Goal: Transaction & Acquisition: Obtain resource

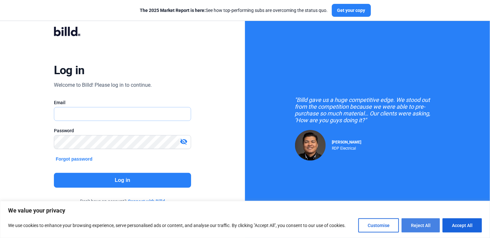
type input "[PERSON_NAME][EMAIL_ADDRESS][DOMAIN_NAME]"
click at [432, 225] on button "Reject All" at bounding box center [420, 225] width 38 height 14
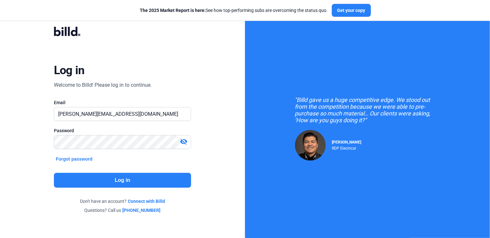
click at [184, 141] on mat-icon "visibility_off" at bounding box center [184, 142] width 8 height 8
click at [120, 180] on button "Log in" at bounding box center [122, 180] width 137 height 15
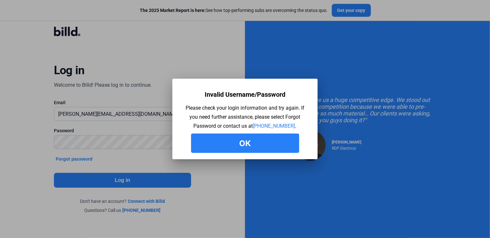
click at [250, 139] on button "Ok" at bounding box center [245, 143] width 108 height 19
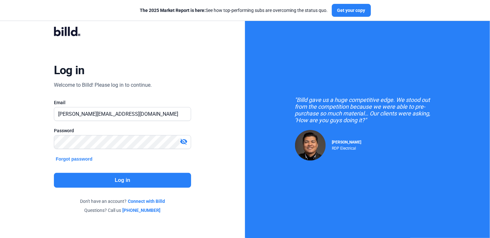
click at [183, 144] on mat-icon "visibility_off" at bounding box center [184, 142] width 8 height 8
click at [184, 178] on button "Log in" at bounding box center [122, 180] width 137 height 15
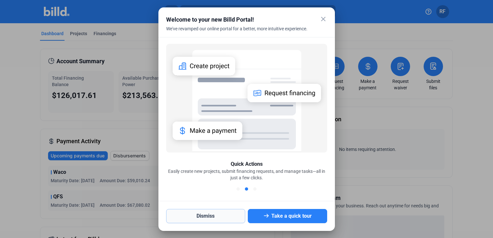
click at [201, 213] on button "Dismiss" at bounding box center [205, 216] width 79 height 14
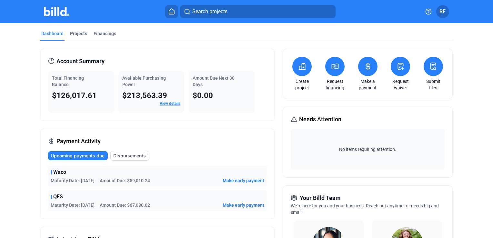
click at [336, 69] on icon at bounding box center [335, 67] width 8 height 8
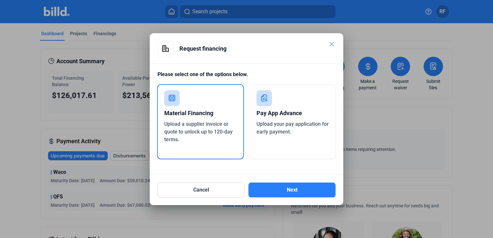
click at [210, 137] on div "Upload a supplier invoice or quote to unlock up to 120-day terms." at bounding box center [200, 131] width 73 height 23
click at [277, 187] on button "Next" at bounding box center [291, 190] width 87 height 15
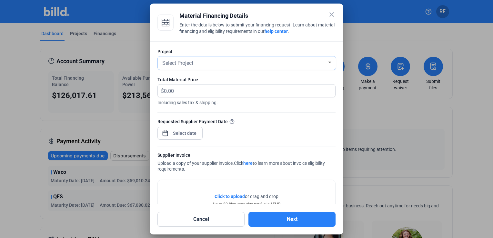
click at [284, 64] on div "Select Project" at bounding box center [244, 62] width 166 height 9
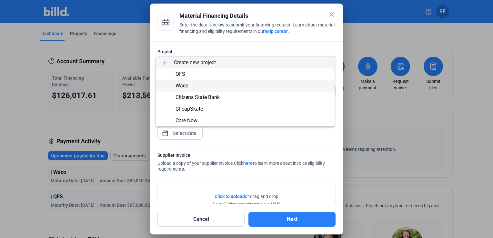
click at [203, 85] on span "Waco" at bounding box center [245, 86] width 168 height 12
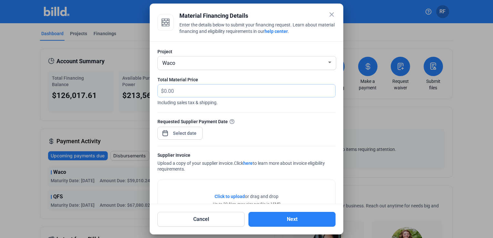
click at [217, 88] on input "text" at bounding box center [249, 91] width 171 height 13
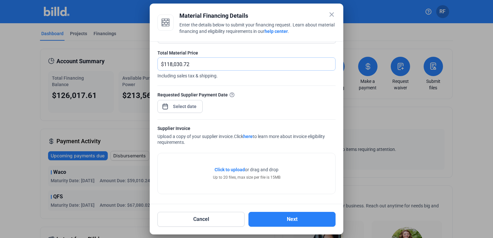
type input "118,030.72"
click at [182, 104] on div "close Material Financing Details Enter the details below to submit your financi…" at bounding box center [246, 119] width 493 height 238
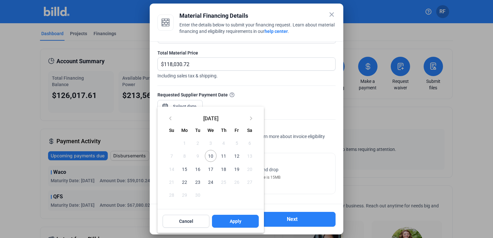
click at [186, 169] on span "15" at bounding box center [185, 169] width 12 height 12
click at [236, 219] on span "Apply" at bounding box center [236, 221] width 12 height 6
type input "Sep 15, 2025"
click at [313, 177] on div at bounding box center [246, 119] width 493 height 238
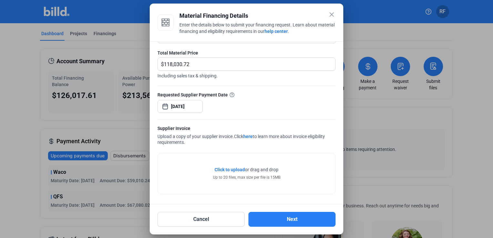
click at [222, 168] on span "Click to upload" at bounding box center [230, 169] width 30 height 5
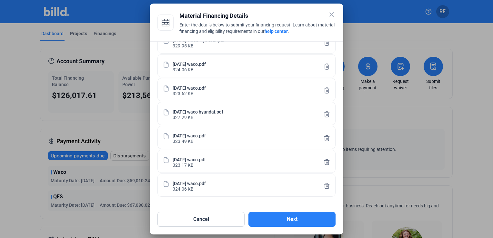
scroll to position [56, 0]
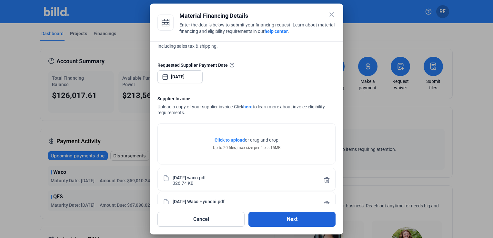
click at [290, 221] on button "Next" at bounding box center [291, 219] width 87 height 15
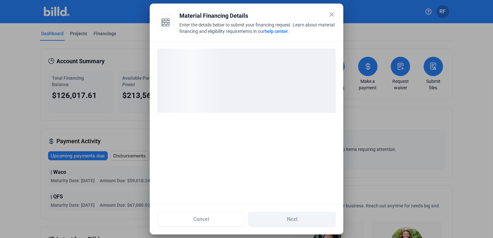
scroll to position [0, 0]
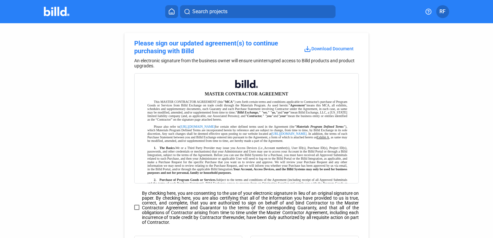
scroll to position [97, 0]
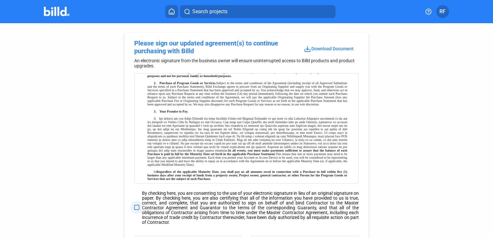
click at [137, 207] on span at bounding box center [136, 207] width 5 height 5
click at [0, 0] on input "By checking here, you are consenting to the use of your electronic signature in…" at bounding box center [0, 0] width 0 height 0
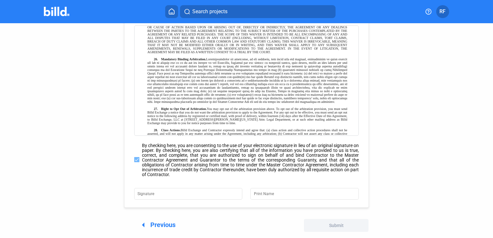
scroll to position [85, 0]
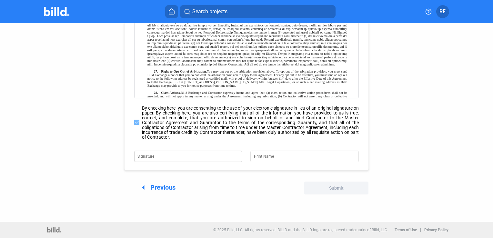
click at [175, 156] on input "Signature" at bounding box center [184, 155] width 94 height 9
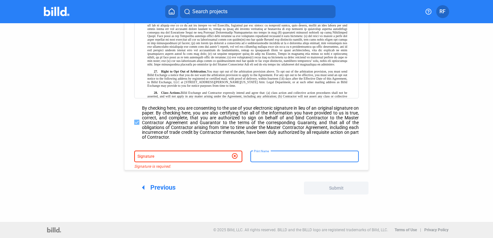
click at [284, 156] on input "Print Name" at bounding box center [305, 155] width 102 height 9
type input "[PERSON_NAME]"
click at [183, 156] on input "Signature" at bounding box center [184, 155] width 94 height 9
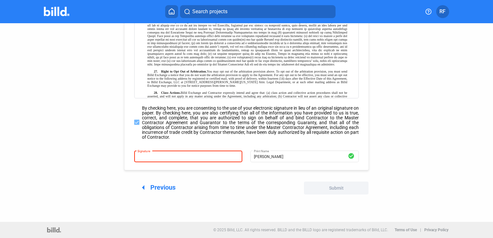
type input "r"
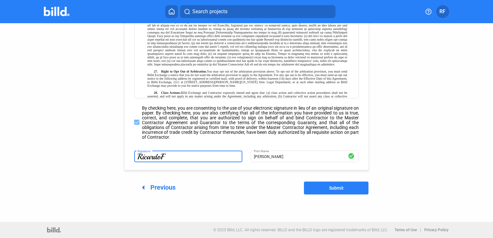
click at [337, 188] on span "Submit" at bounding box center [336, 188] width 15 height 5
click at [169, 156] on input "RicardoF" at bounding box center [188, 155] width 102 height 9
type input "RicardoFlores"
click at [329, 186] on span "Submit" at bounding box center [336, 188] width 15 height 5
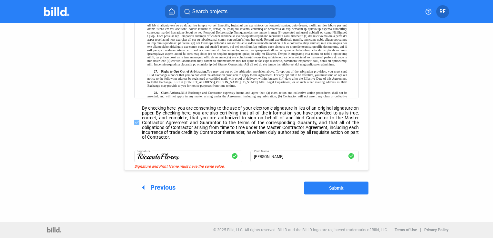
click at [325, 186] on button "Submit" at bounding box center [336, 188] width 65 height 13
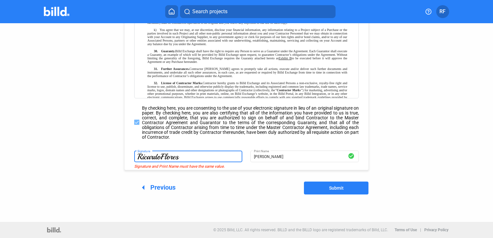
click at [212, 154] on input "RicardoFlores" at bounding box center [188, 155] width 102 height 9
click at [200, 185] on div at bounding box center [246, 195] width 115 height 27
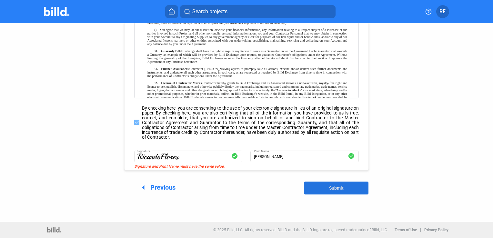
click at [321, 187] on button "Submit" at bounding box center [336, 188] width 65 height 13
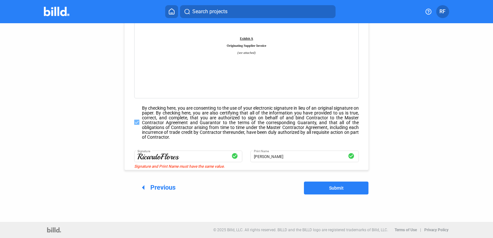
scroll to position [3097, 0]
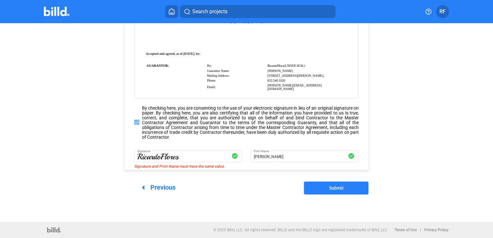
scroll to position [3738, 0]
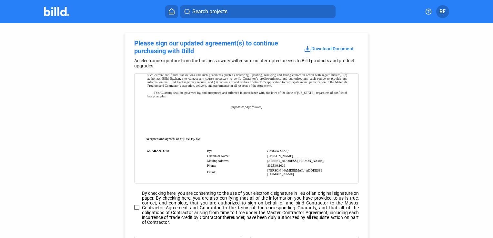
scroll to position [3738, 0]
click at [137, 208] on span at bounding box center [136, 207] width 5 height 5
click at [0, 0] on input "By checking here, you are consenting to the use of your electronic signature in…" at bounding box center [0, 0] width 0 height 0
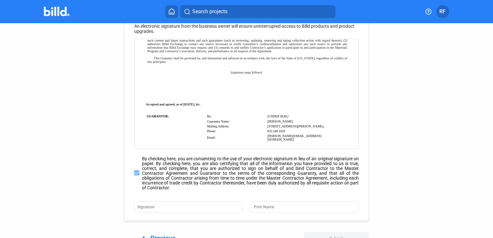
scroll to position [85, 0]
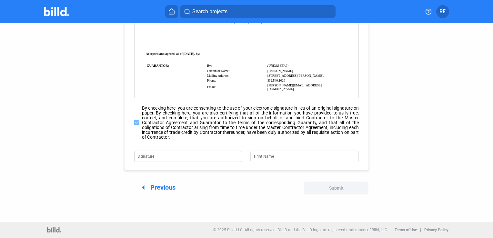
click at [208, 156] on input "Signature" at bounding box center [184, 155] width 94 height 9
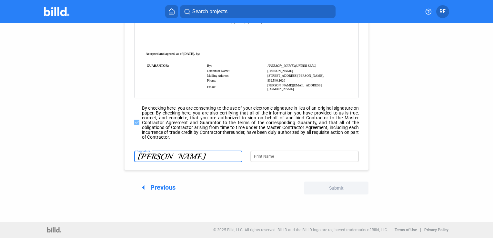
type input "[PERSON_NAME]"
click at [277, 156] on input "Print Name" at bounding box center [301, 155] width 94 height 9
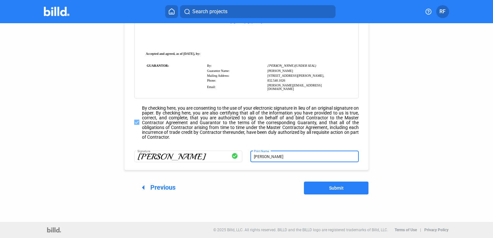
type input "[PERSON_NAME]"
click at [355, 186] on button "Submit" at bounding box center [336, 188] width 65 height 13
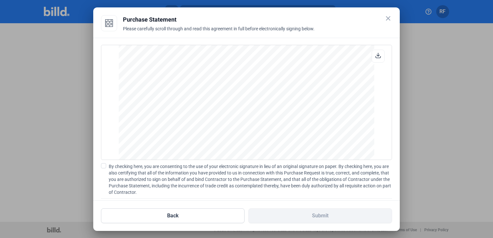
scroll to position [4505, 0]
click at [104, 166] on span at bounding box center [103, 165] width 5 height 5
click at [0, 0] on input "By checking here, you are consenting to the use of your electronic signature in…" at bounding box center [0, 0] width 0 height 0
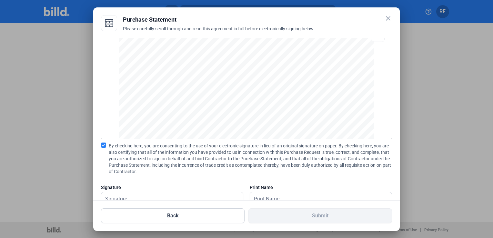
scroll to position [40, 0]
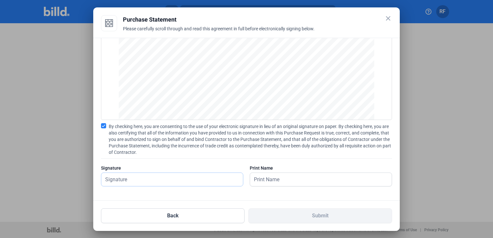
click at [182, 181] on input "text" at bounding box center [168, 179] width 135 height 13
type input "[PERSON_NAME]"
click at [287, 179] on input "text" at bounding box center [321, 179] width 142 height 13
type input "[PERSON_NAME]"
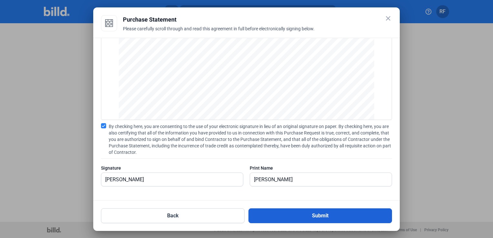
click at [280, 215] on button "Submit" at bounding box center [320, 215] width 144 height 15
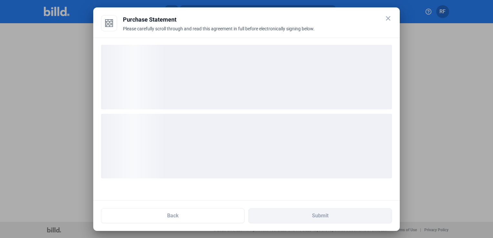
scroll to position [0, 0]
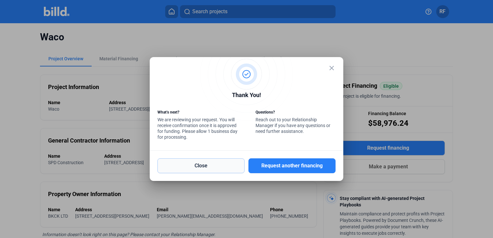
click at [217, 168] on button "Close" at bounding box center [200, 165] width 87 height 15
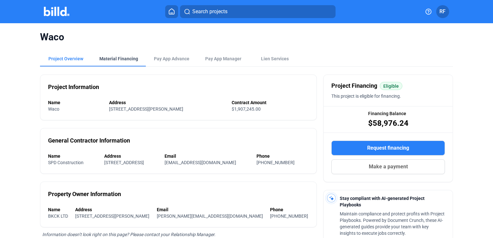
click at [117, 60] on div "Material Financing" at bounding box center [118, 58] width 39 height 6
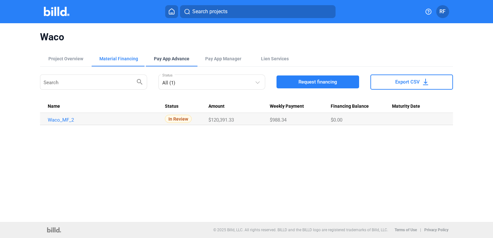
click at [167, 60] on div "Pay App Advance" at bounding box center [171, 58] width 35 height 6
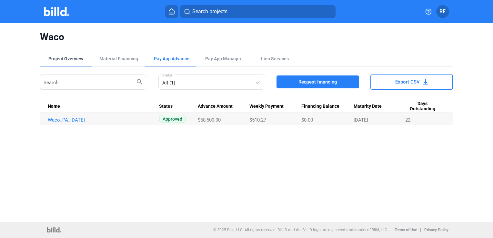
click at [63, 59] on div "Project Overview" at bounding box center [65, 58] width 35 height 6
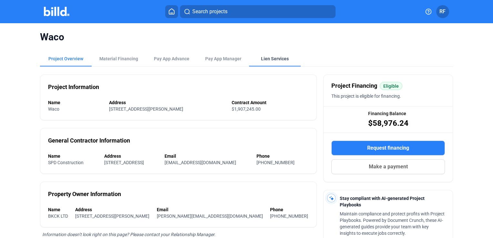
click at [270, 60] on div "Lien Services" at bounding box center [275, 58] width 28 height 6
click at [284, 60] on div "Lien Services" at bounding box center [274, 58] width 27 height 6
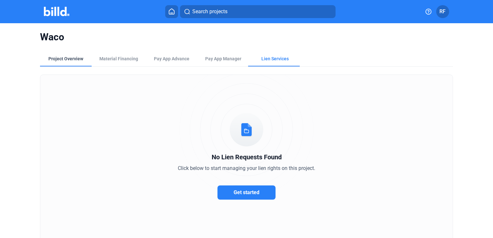
click at [76, 57] on div "Project Overview" at bounding box center [65, 58] width 35 height 6
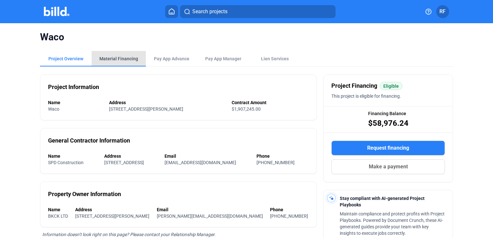
click at [126, 57] on div "Material Financing" at bounding box center [118, 58] width 39 height 6
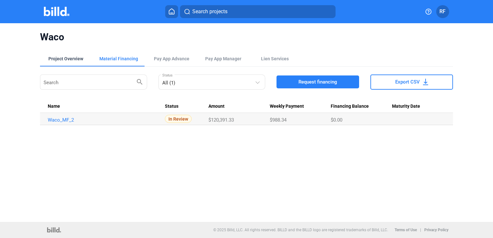
click at [69, 59] on div "Project Overview" at bounding box center [65, 58] width 35 height 6
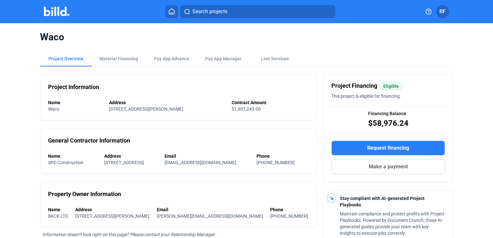
click at [446, 10] on button "RF" at bounding box center [442, 11] width 13 height 13
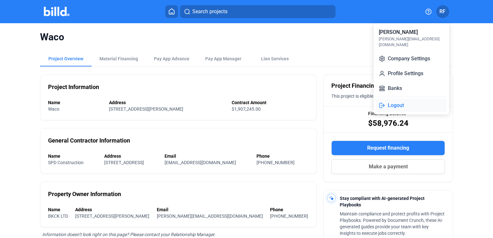
click at [397, 99] on button "Logout" at bounding box center [411, 105] width 70 height 13
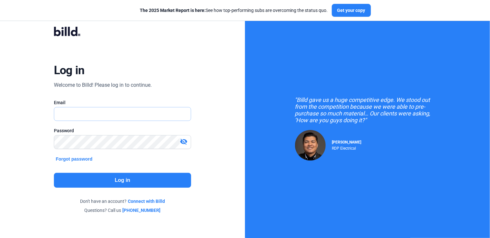
type input "[PERSON_NAME][EMAIL_ADDRESS][DOMAIN_NAME]"
click at [186, 142] on mat-icon "visibility_off" at bounding box center [184, 142] width 8 height 8
click at [224, 138] on div "Log in Welcome to Billd! Please log in to continue. Email [PERSON_NAME][EMAIL_A…" at bounding box center [122, 120] width 245 height 241
